Goal: Task Accomplishment & Management: Use online tool/utility

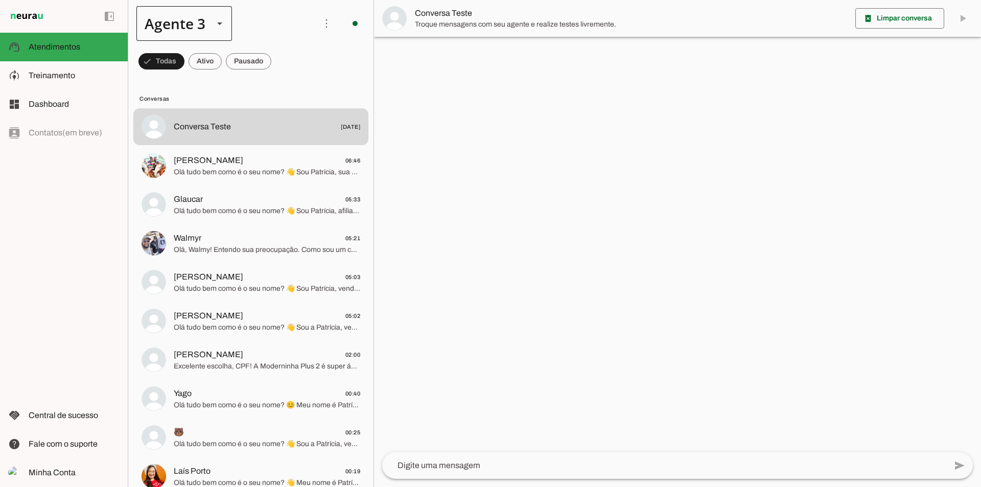
click at [231, 26] on div at bounding box center [220, 23] width 25 height 35
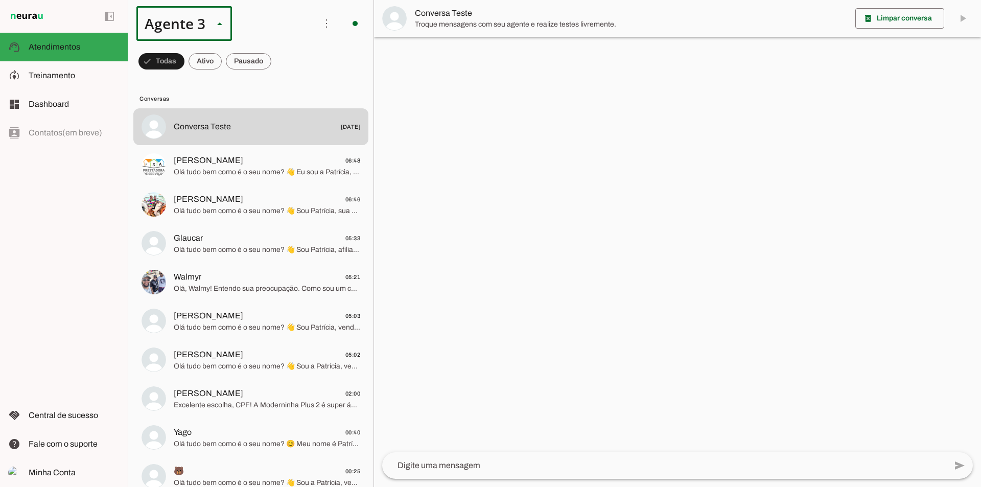
click at [281, 59] on slot at bounding box center [320, 65] width 79 height 12
type md-outlined-select "VgKRnabtFeVutYszK0SK"
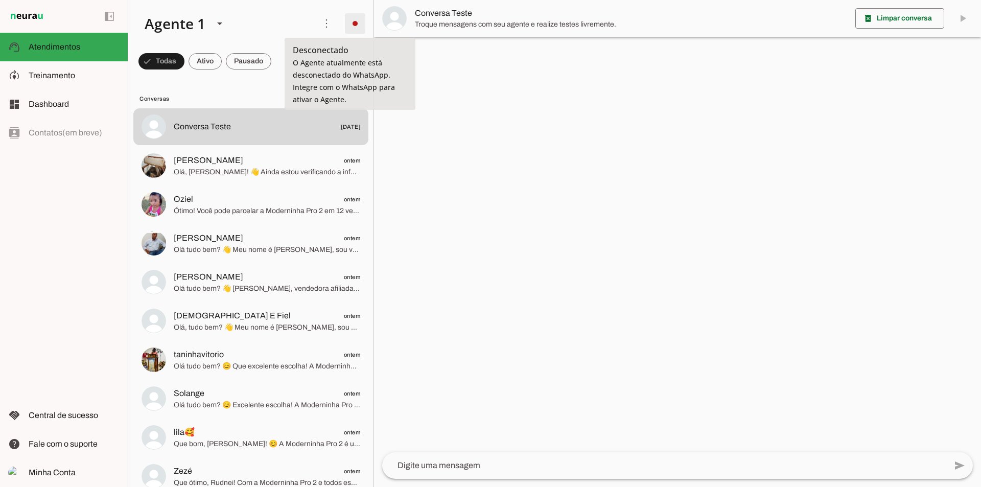
click at [352, 31] on span at bounding box center [355, 23] width 25 height 25
click at [476, 47] on slot at bounding box center [496, 62] width 41 height 37
